Goal: Find contact information: Find contact information

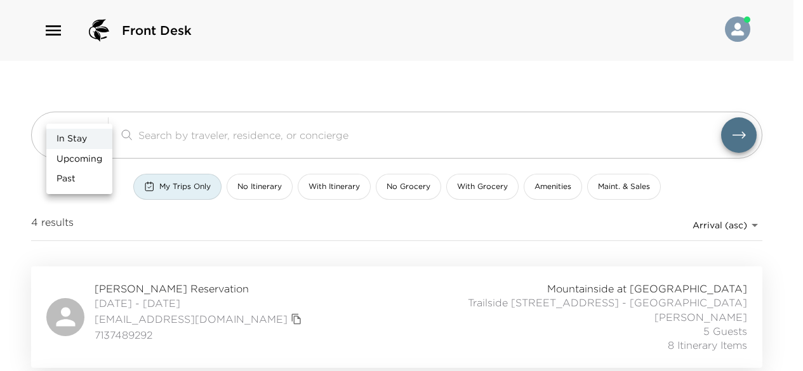
scroll to position [29, 0]
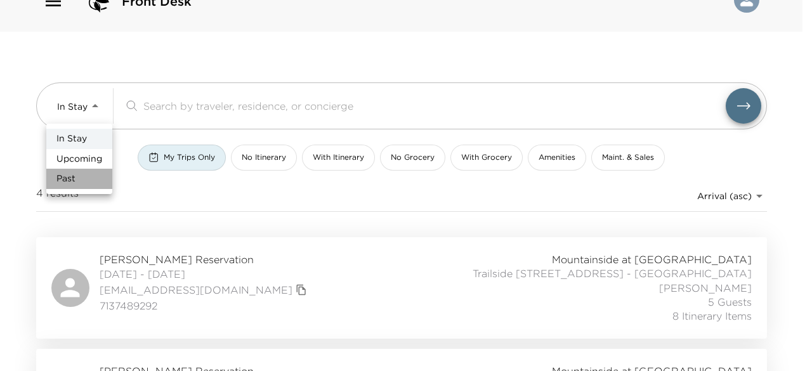
click at [86, 180] on li "Past" at bounding box center [79, 179] width 66 height 20
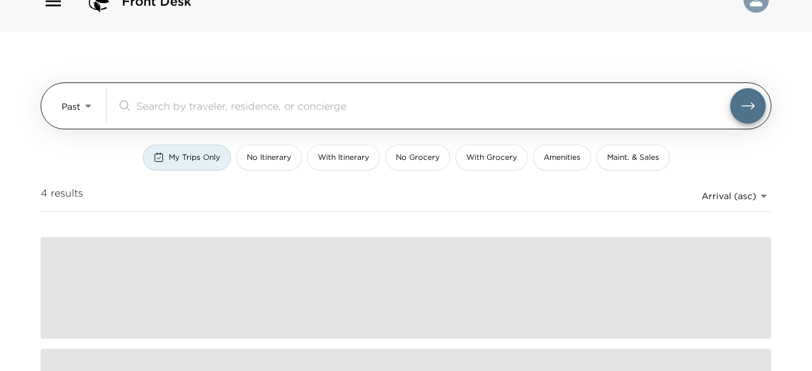
click at [85, 107] on body "Front Desk Past Past ​ My Trips Only No Itinerary With Itinerary No Grocery Wit…" at bounding box center [406, 156] width 812 height 371
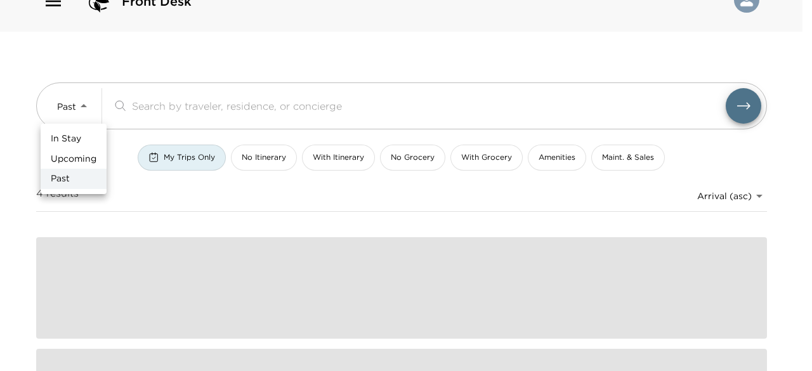
click at [94, 163] on span "Upcoming" at bounding box center [74, 159] width 46 height 13
type input "Upcoming"
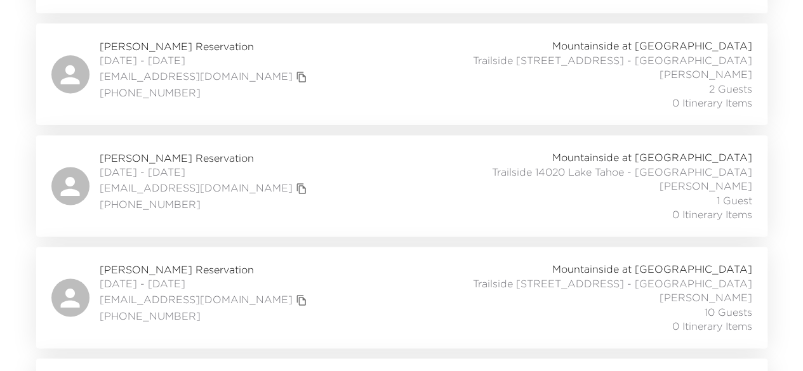
scroll to position [831, 0]
click at [175, 154] on span "[PERSON_NAME] Reservation" at bounding box center [205, 161] width 211 height 14
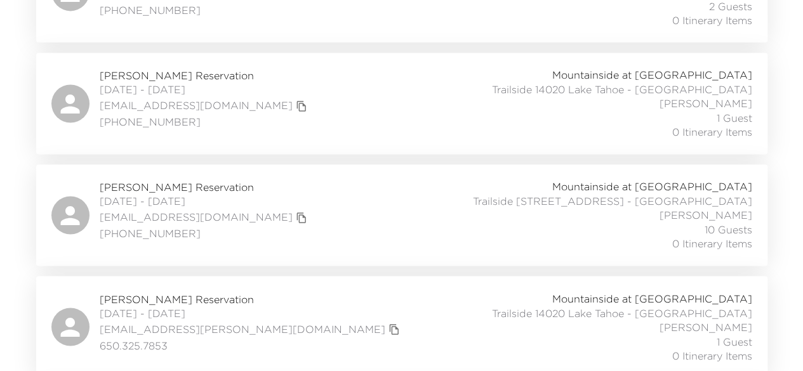
scroll to position [915, 0]
click at [180, 181] on span "[PERSON_NAME] Reservation" at bounding box center [205, 188] width 211 height 14
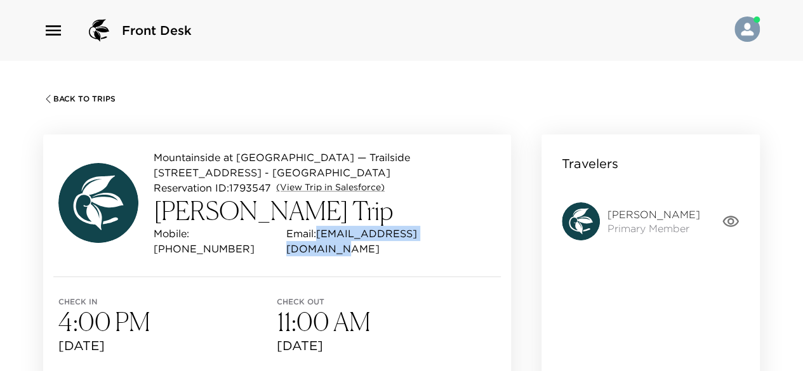
drag, startPoint x: 301, startPoint y: 221, endPoint x: 430, endPoint y: 232, distance: 129.9
click at [430, 232] on div "Mountainside at Northstar — Trailside [STREET_ADDRESS] - [GEOGRAPHIC_DATA] ID: …" at bounding box center [277, 206] width 468 height 142
copy p "[EMAIL_ADDRESS][DOMAIN_NAME]"
click at [441, 277] on div "Check in 4:00 PM [DATE] Check out 11:00 AM [DATE]" at bounding box center [277, 326] width 468 height 98
drag, startPoint x: 300, startPoint y: 220, endPoint x: 406, endPoint y: 222, distance: 106.0
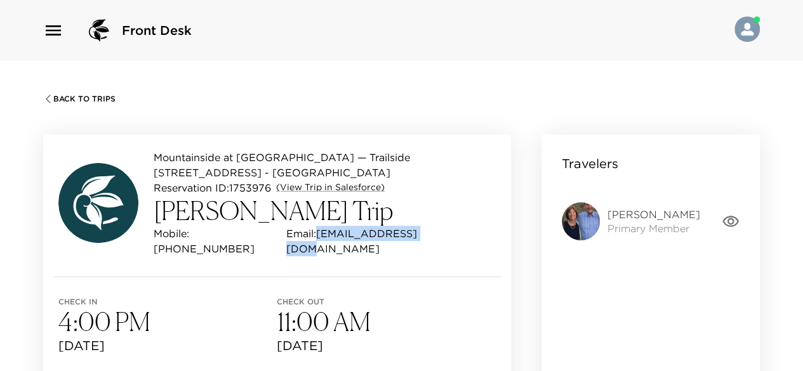
click at [406, 226] on div "Mobile: [PHONE_NUMBER] Email: [EMAIL_ADDRESS][DOMAIN_NAME]" at bounding box center [325, 241] width 342 height 30
copy p "[EMAIL_ADDRESS][DOMAIN_NAME]"
click at [438, 277] on div "Check in 4:00 PM [DATE] Check out 11:00 AM [DATE]" at bounding box center [277, 326] width 468 height 98
click at [733, 219] on icon "button" at bounding box center [731, 222] width 18 height 18
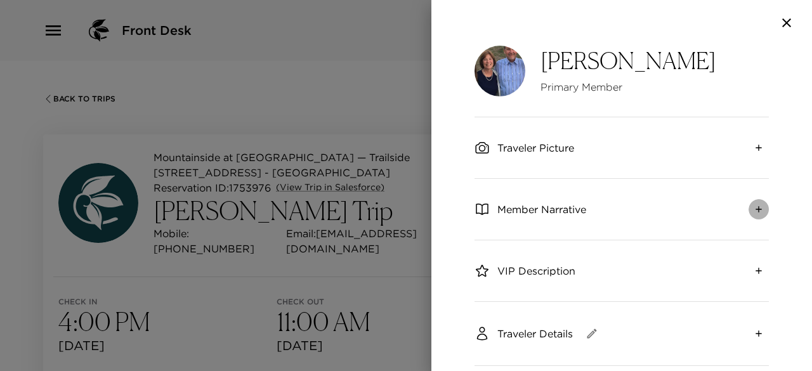
click at [754, 210] on icon "expand" at bounding box center [759, 209] width 10 height 10
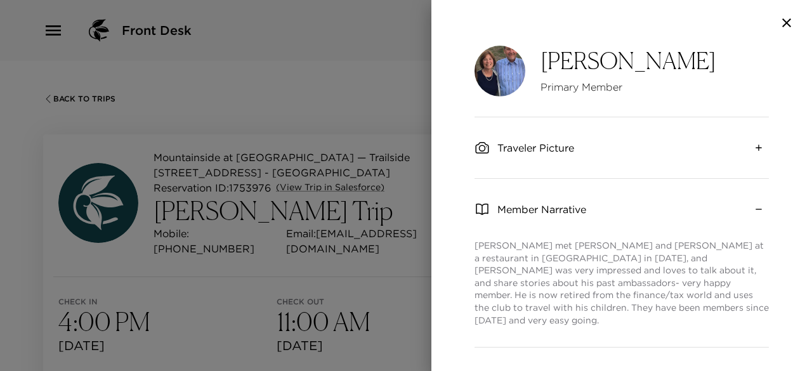
click at [791, 19] on icon "button" at bounding box center [787, 22] width 9 height 9
